Goal: Task Accomplishment & Management: Manage account settings

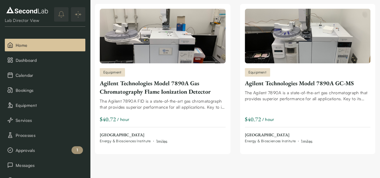
scroll to position [4, 0]
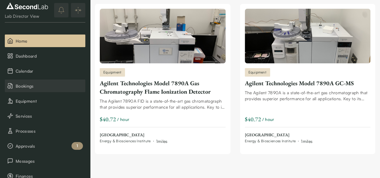
click at [39, 84] on span "Bookings" at bounding box center [49, 86] width 67 height 6
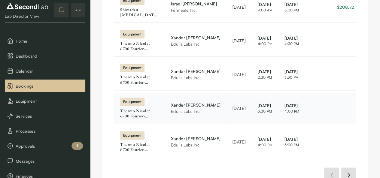
scroll to position [310, 0]
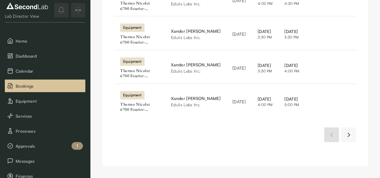
click at [352, 132] on icon "Next page" at bounding box center [348, 134] width 7 height 7
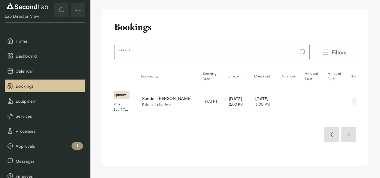
scroll to position [0, 0]
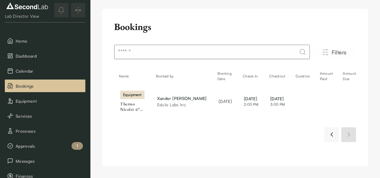
click at [326, 137] on button "Previous page" at bounding box center [331, 134] width 15 height 15
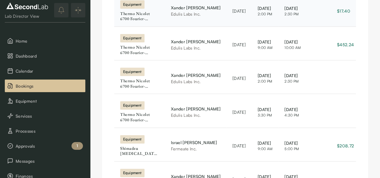
scroll to position [158, 0]
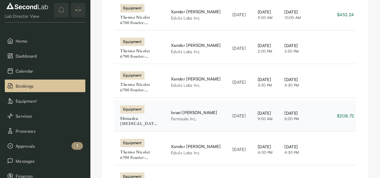
click at [282, 120] on td "[DATE] 5:00 PM" at bounding box center [292, 115] width 28 height 31
click at [128, 116] on div "Shimadzu [MEDICAL_DATA] (HPLC)-1 Model LC20AD" at bounding box center [139, 121] width 39 height 11
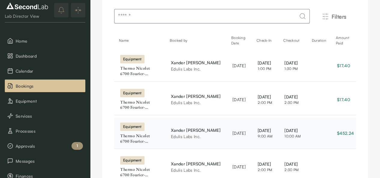
scroll to position [60, 0]
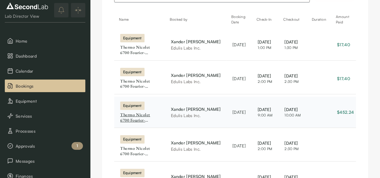
click at [136, 117] on div "Thermo Nicolet 6700 Fourier-Transform IR Spectrometer" at bounding box center [139, 117] width 39 height 11
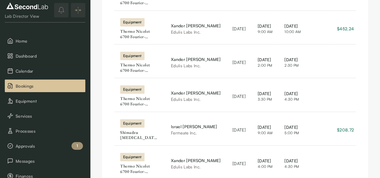
scroll to position [150, 0]
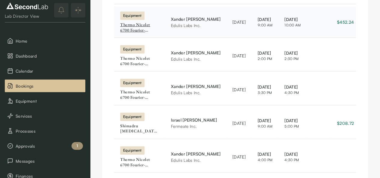
click at [139, 27] on div "Thermo Nicolet 6700 Fourier-Transform IR Spectrometer" at bounding box center [139, 27] width 39 height 11
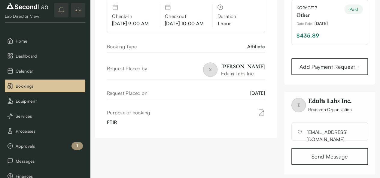
scroll to position [97, 0]
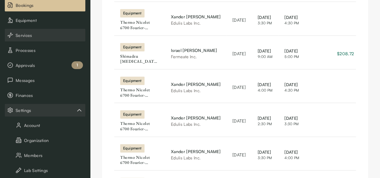
scroll to position [94, 0]
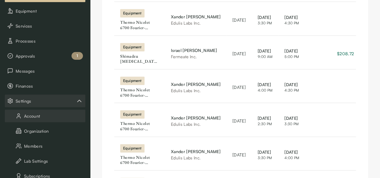
click at [48, 117] on button "Account" at bounding box center [45, 116] width 80 height 13
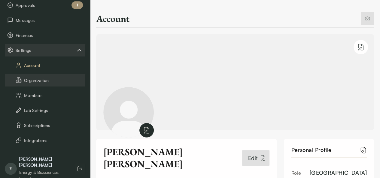
scroll to position [154, 0]
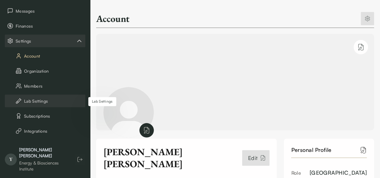
click at [66, 104] on button "Lab Settings" at bounding box center [45, 101] width 80 height 13
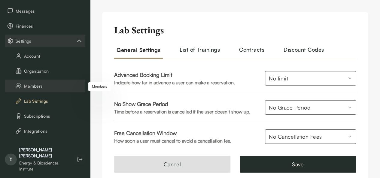
click at [41, 86] on button "Members" at bounding box center [45, 86] width 80 height 13
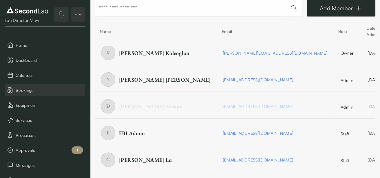
click at [44, 93] on button "Bookings" at bounding box center [45, 90] width 80 height 13
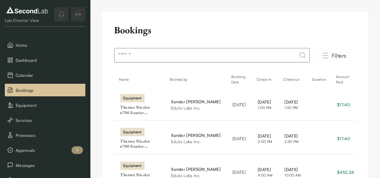
scroll to position [90, 0]
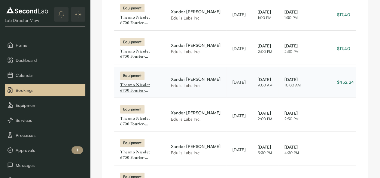
click at [137, 87] on div "Thermo Nicolet 6700 Fourier-Transform IR Spectrometer" at bounding box center [139, 87] width 39 height 11
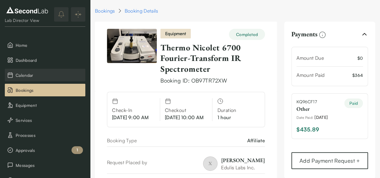
click at [49, 74] on span "Calendar" at bounding box center [49, 75] width 67 height 6
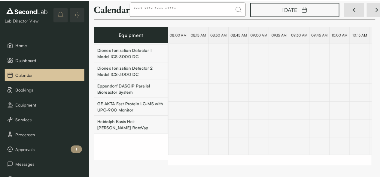
scroll to position [73, 11024]
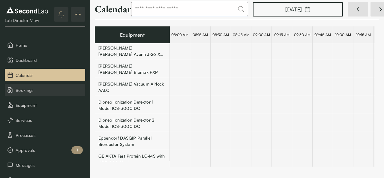
click at [26, 92] on span "Bookings" at bounding box center [49, 90] width 67 height 6
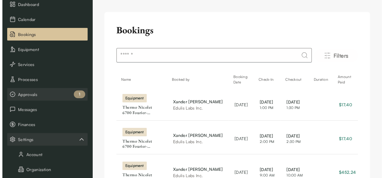
scroll to position [60, 0]
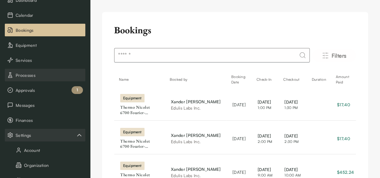
click at [41, 77] on span "Processes" at bounding box center [49, 75] width 67 height 6
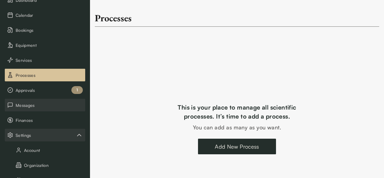
click at [38, 104] on span "Messages" at bounding box center [49, 105] width 67 height 6
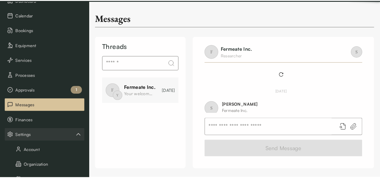
scroll to position [390, 0]
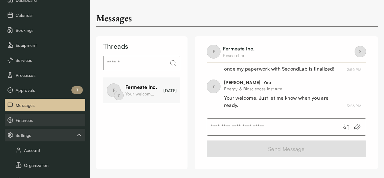
click at [43, 116] on button "Finances" at bounding box center [45, 120] width 80 height 13
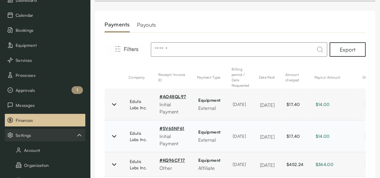
scroll to position [56, 0]
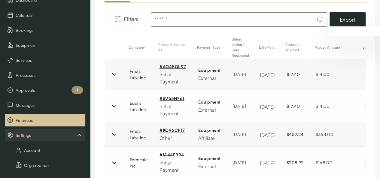
click at [348, 23] on button "Export" at bounding box center [347, 19] width 36 height 14
